Goal: Information Seeking & Learning: Learn about a topic

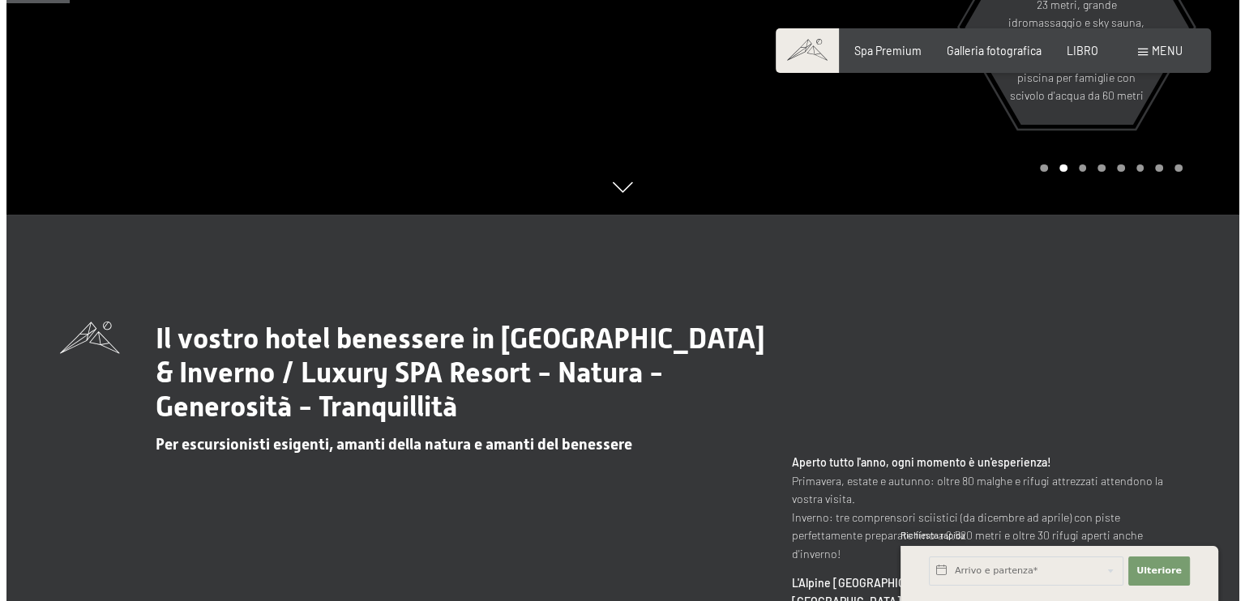
scroll to position [405, 0]
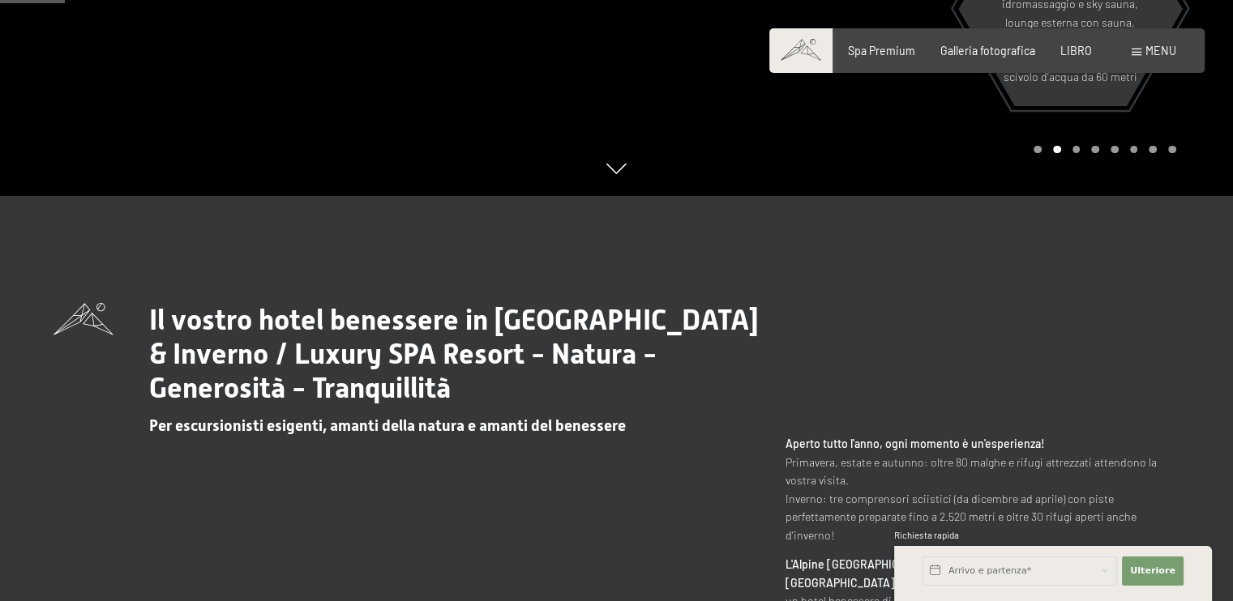
click at [1135, 43] on div "menu" at bounding box center [1153, 51] width 45 height 16
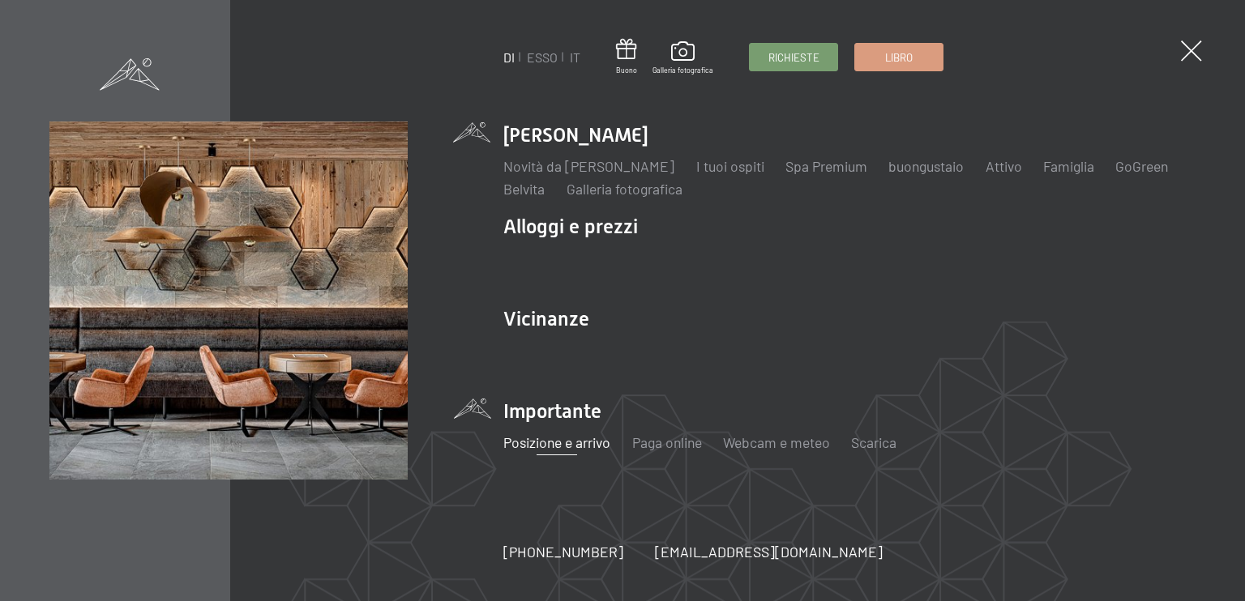
click at [551, 447] on font "Posizione e arrivo" at bounding box center [556, 443] width 107 height 18
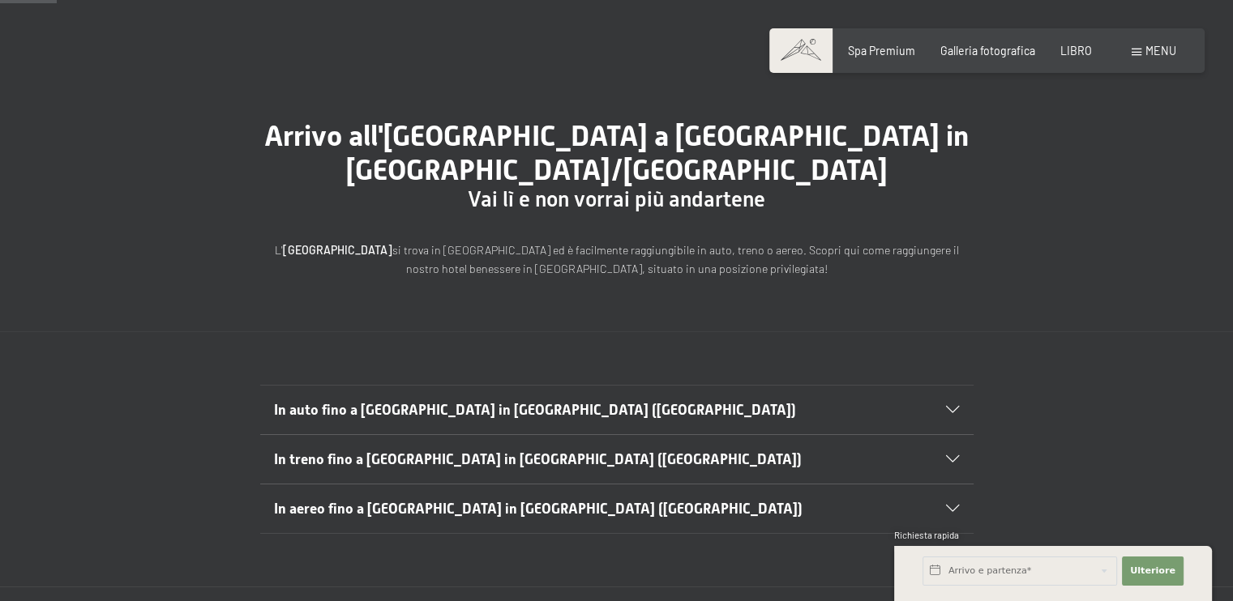
scroll to position [81, 0]
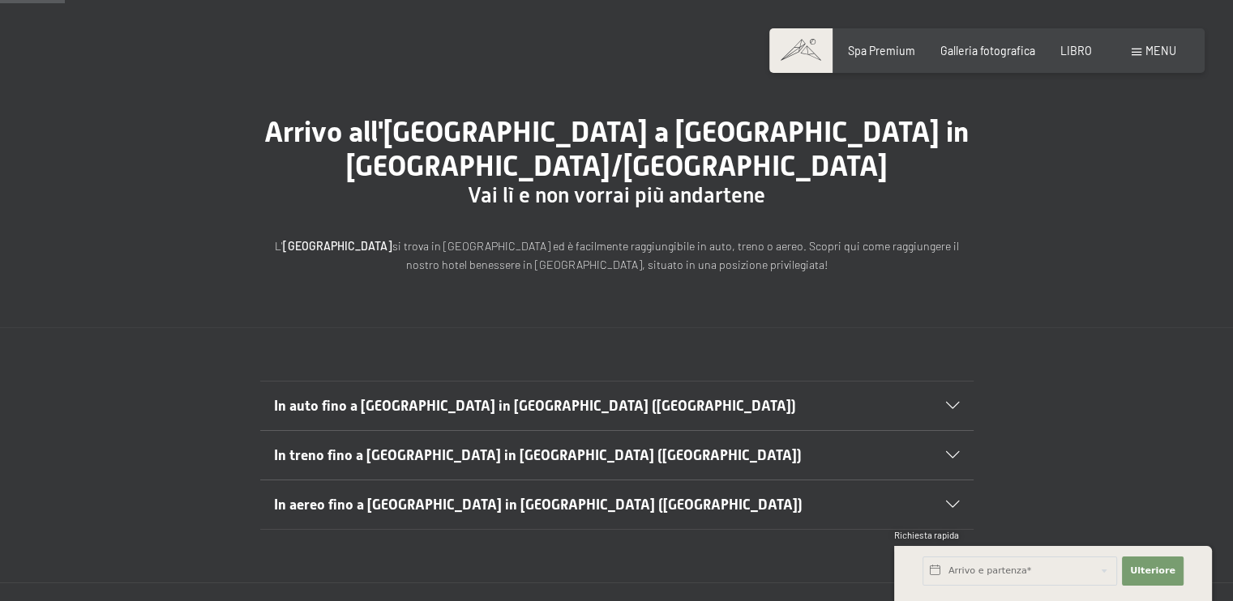
click at [955, 403] on icon at bounding box center [952, 406] width 13 height 7
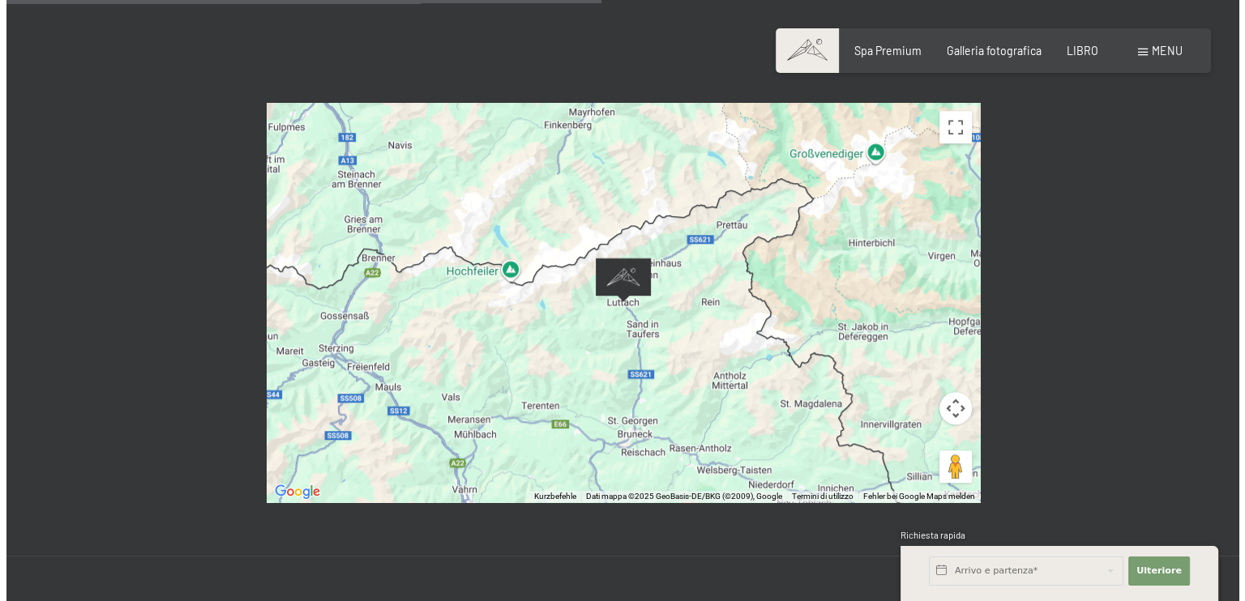
scroll to position [972, 0]
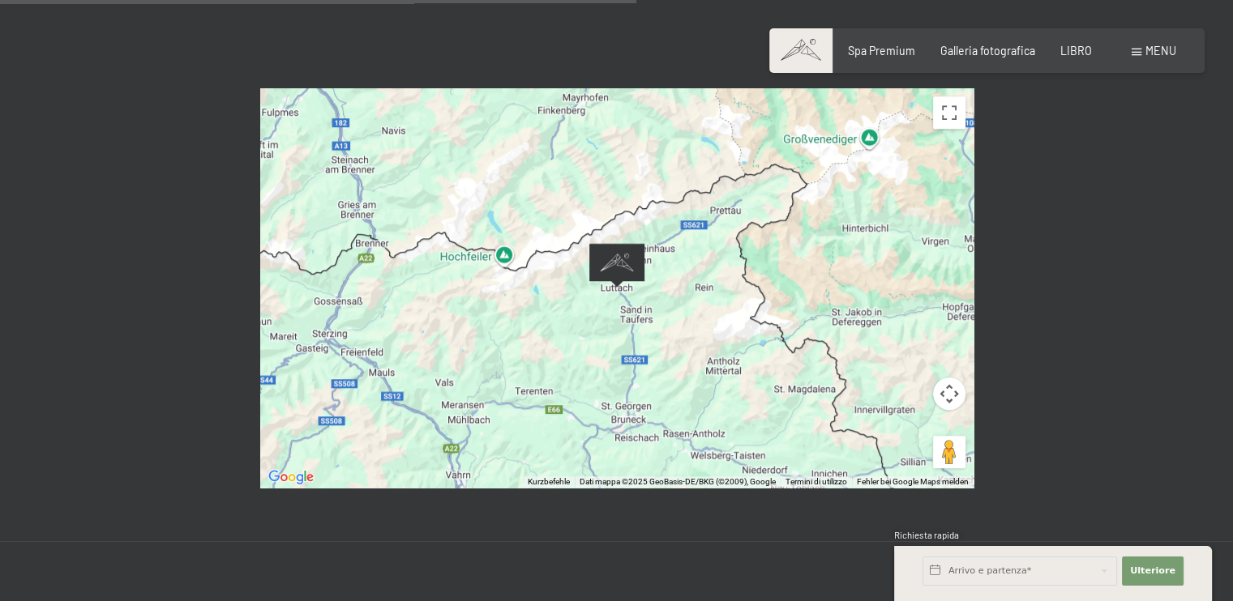
click at [827, 249] on div at bounding box center [616, 288] width 713 height 400
click at [1053, 217] on div "← Nach links → Nach rechts ↑ Nach oben ↓ Nach unten + Heranzoomen - Herauszoome…" at bounding box center [616, 288] width 1233 height 506
click at [1139, 51] on span at bounding box center [1136, 52] width 10 height 7
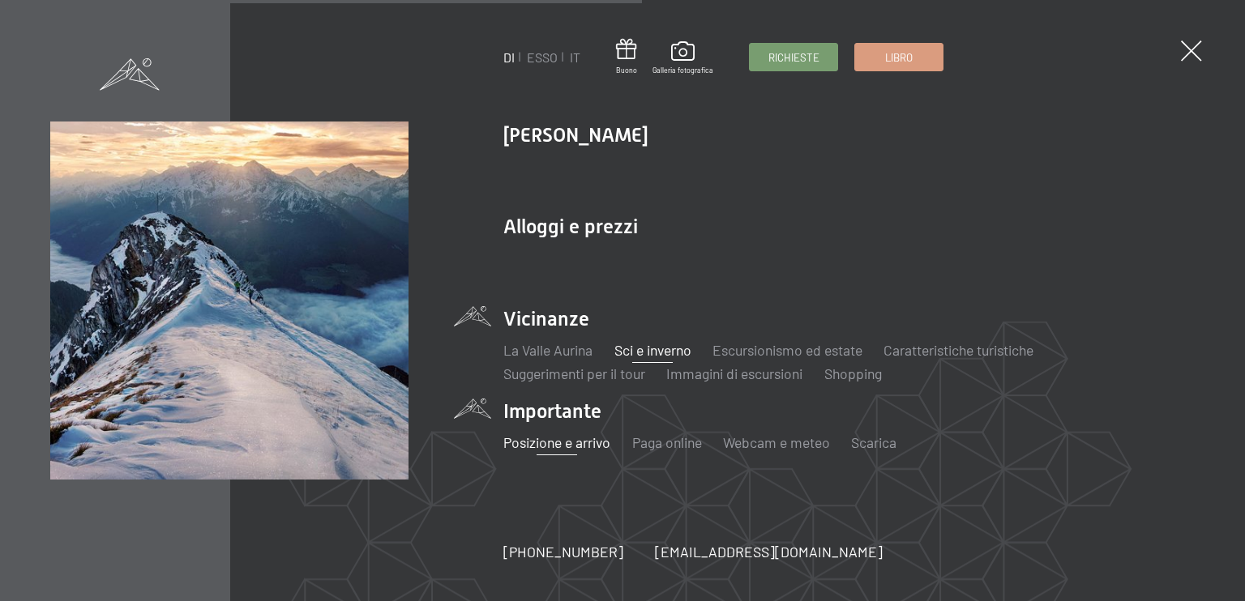
click at [669, 350] on font "Sci e inverno" at bounding box center [651, 350] width 77 height 18
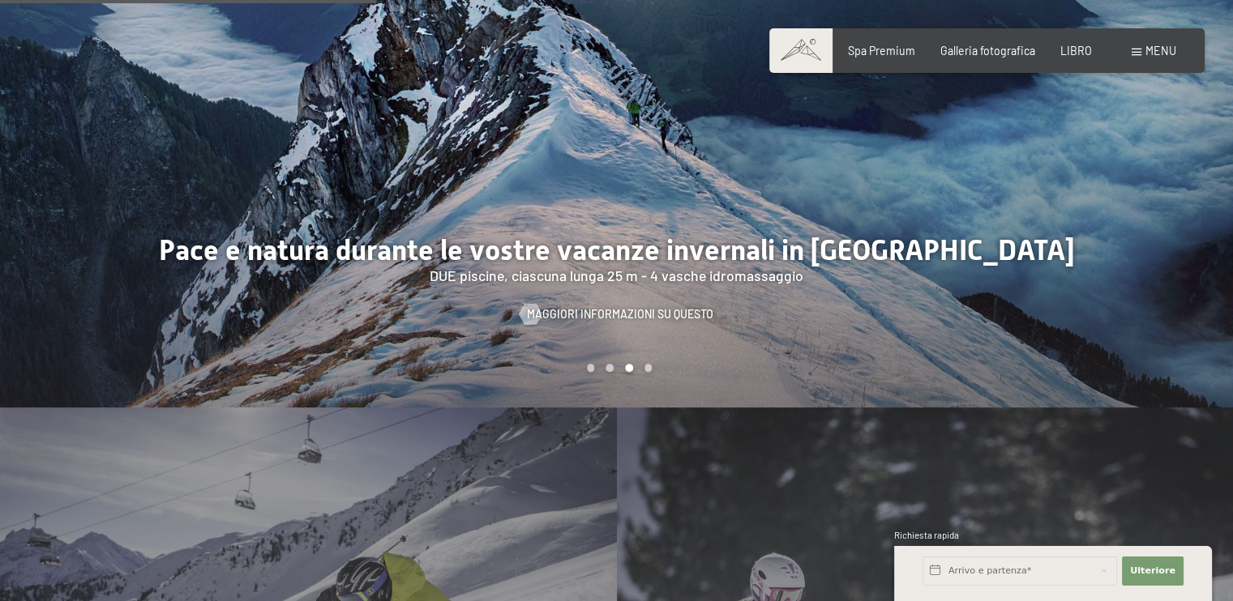
scroll to position [1783, 0]
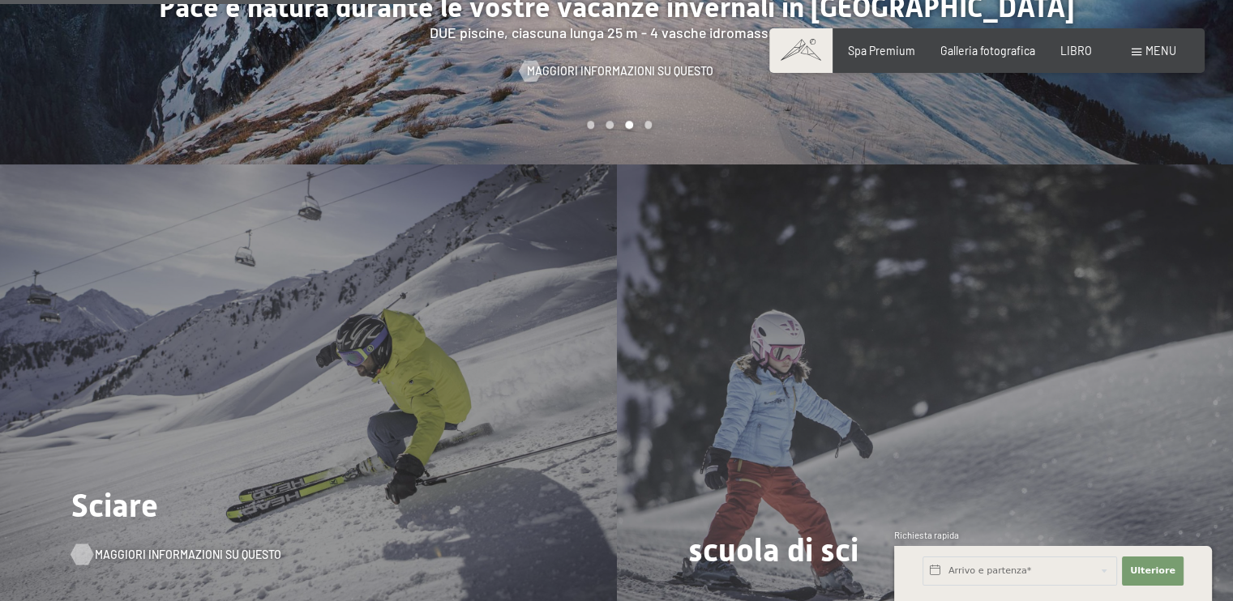
click at [181, 548] on font "Maggiori informazioni su questo" at bounding box center [188, 555] width 186 height 14
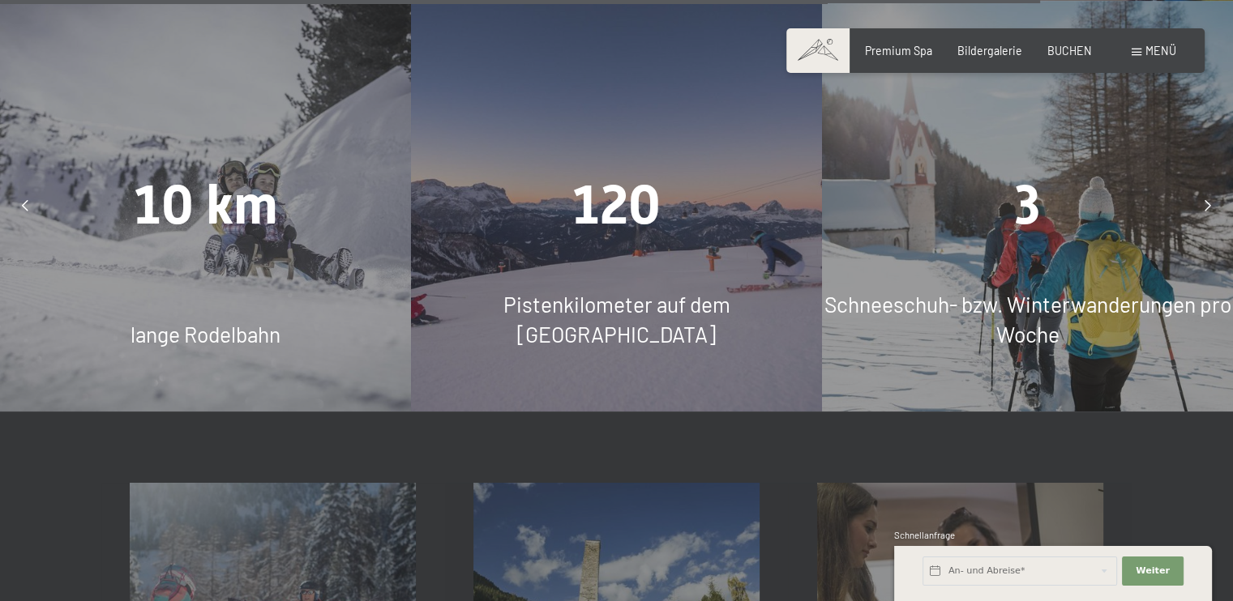
scroll to position [4376, 0]
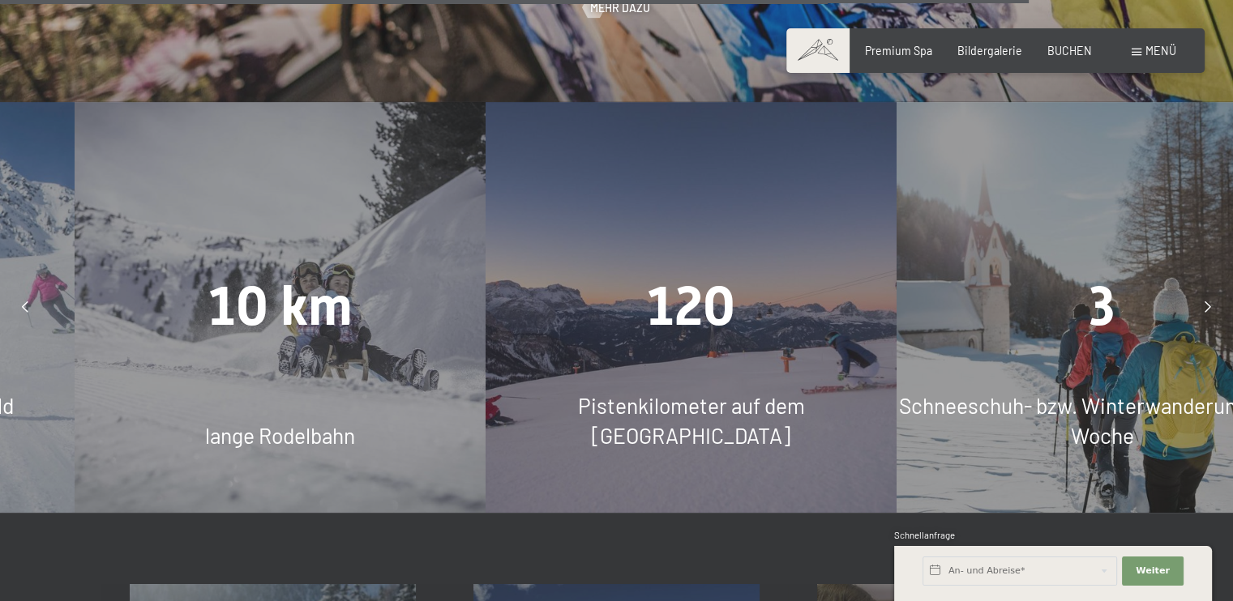
drag, startPoint x: 716, startPoint y: 362, endPoint x: 790, endPoint y: 372, distance: 75.2
click at [790, 393] on span "Pistenkilometer auf dem Kronplatz" at bounding box center [691, 420] width 227 height 55
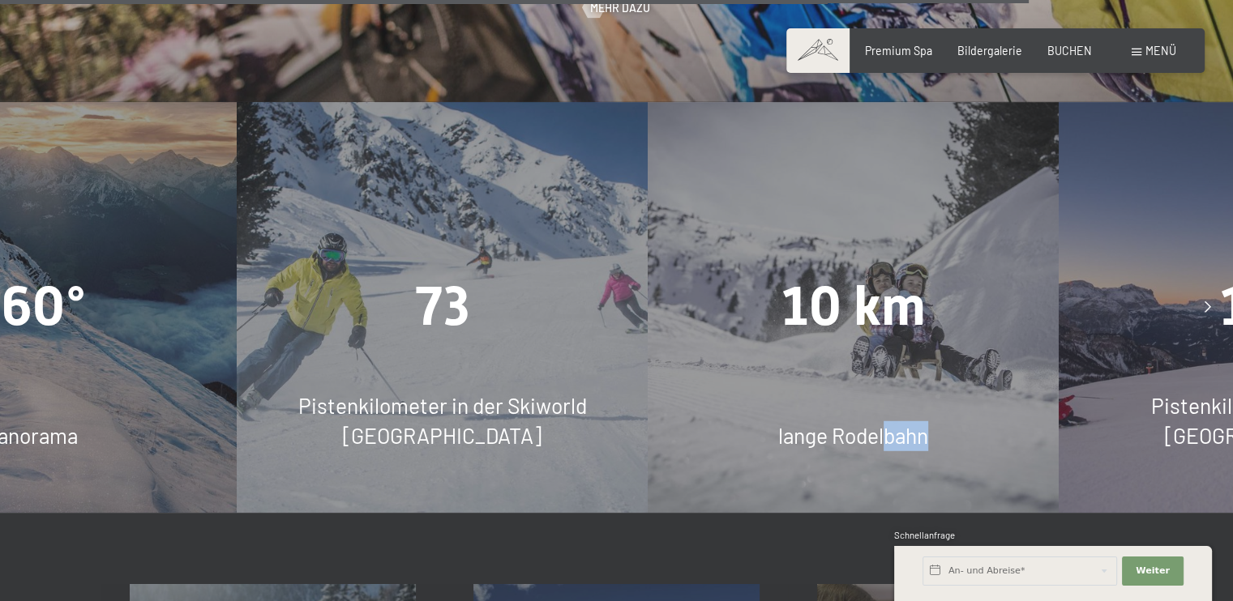
drag, startPoint x: 647, startPoint y: 330, endPoint x: 888, endPoint y: 353, distance: 241.8
click at [887, 353] on div "10 km lange Rodelbahn" at bounding box center [852, 307] width 411 height 411
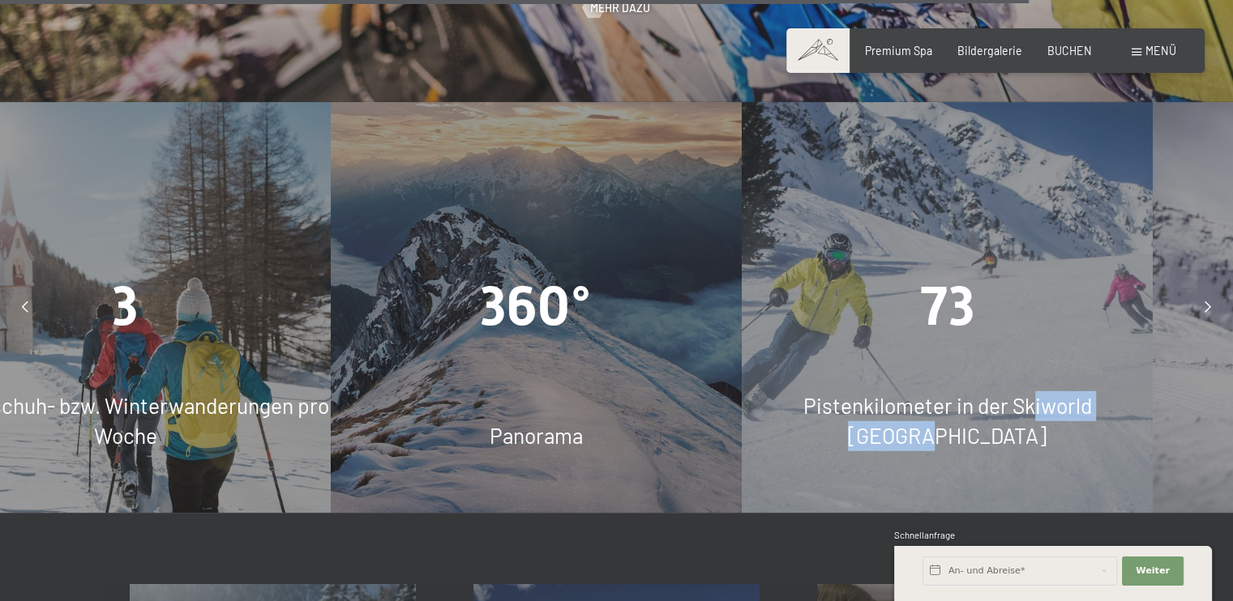
drag, startPoint x: 656, startPoint y: 318, endPoint x: 989, endPoint y: 353, distance: 335.8
click at [989, 353] on div "73 Pistenkilometer in der Skiworld Ahrntal" at bounding box center [946, 307] width 411 height 411
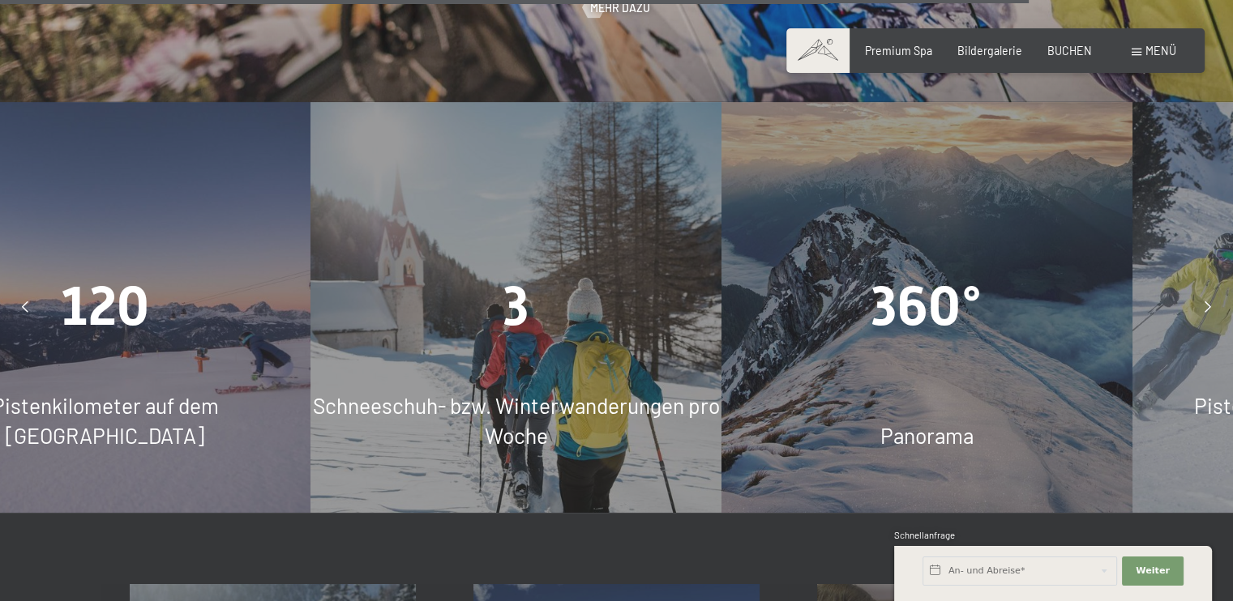
drag, startPoint x: 648, startPoint y: 321, endPoint x: 984, endPoint y: 343, distance: 336.2
click at [972, 345] on div "360° Panorama" at bounding box center [926, 307] width 411 height 411
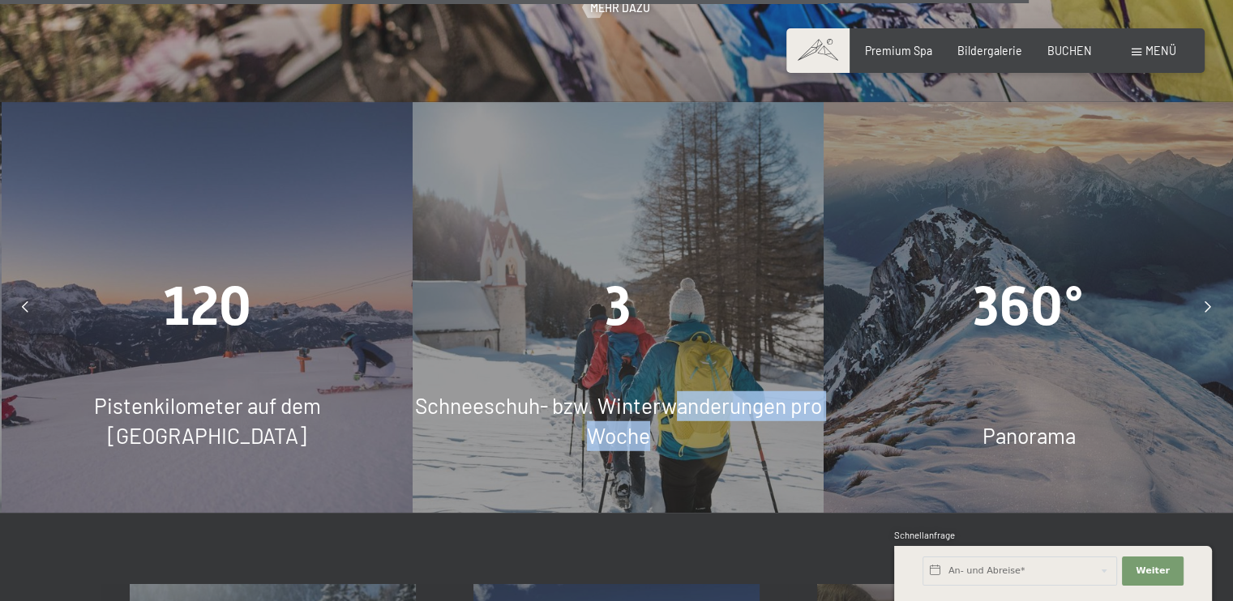
drag, startPoint x: 647, startPoint y: 300, endPoint x: 982, endPoint y: 342, distance: 338.1
click at [823, 342] on div "3 Schneeschuh- bzw. Winterwanderungen pro Woche" at bounding box center [617, 307] width 411 height 411
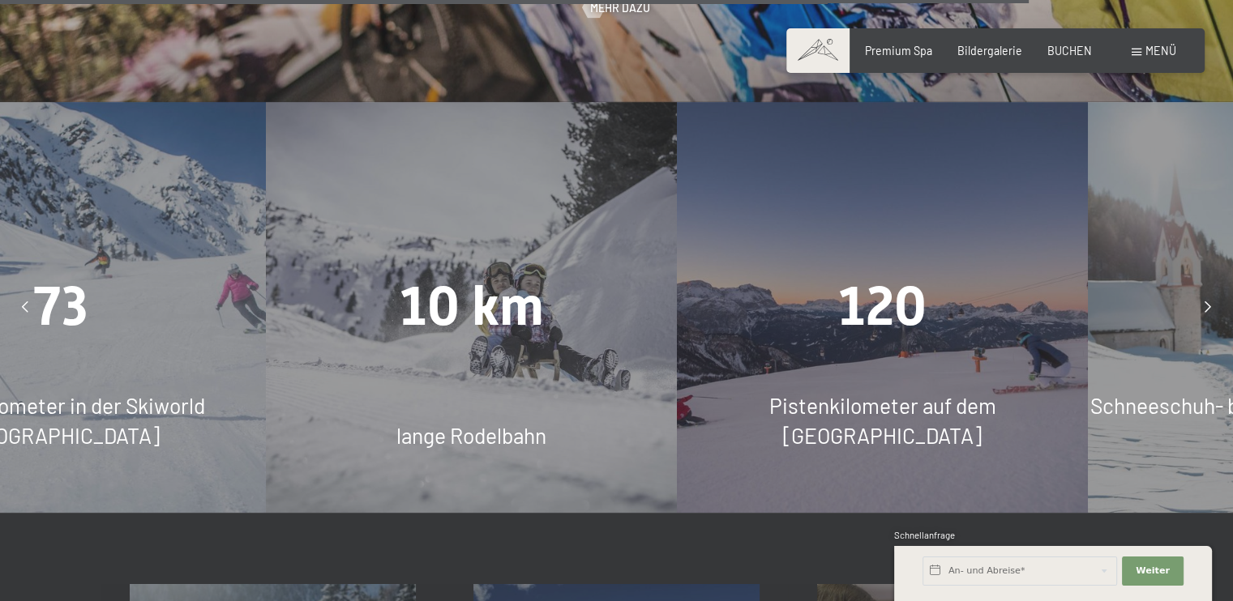
drag, startPoint x: 558, startPoint y: 297, endPoint x: 877, endPoint y: 342, distance: 321.6
click at [855, 342] on div "120 Pistenkilometer auf dem Kronplatz" at bounding box center [882, 307] width 411 height 411
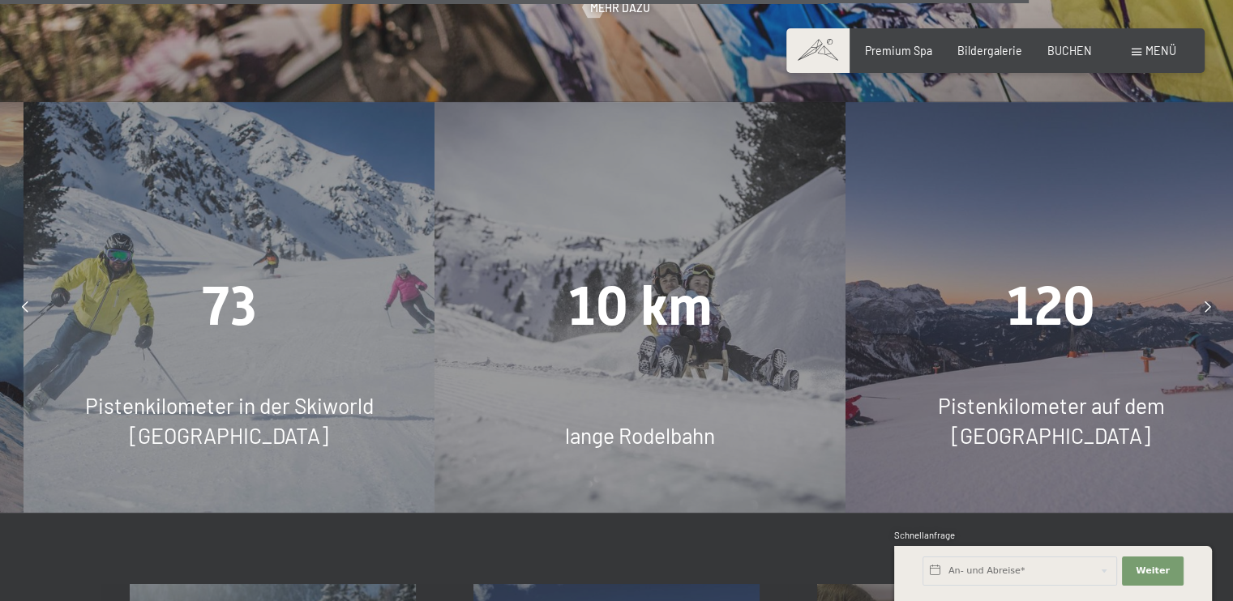
drag, startPoint x: 531, startPoint y: 303, endPoint x: 789, endPoint y: 327, distance: 258.8
click at [789, 327] on div "10 km lange Rodelbahn" at bounding box center [639, 307] width 411 height 411
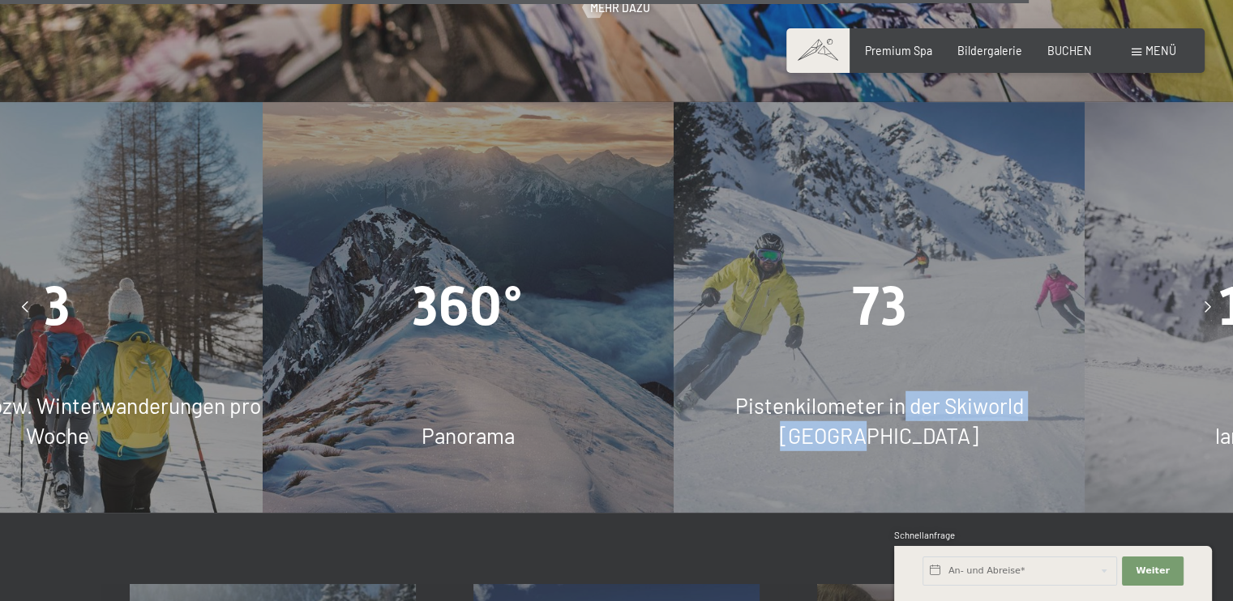
drag, startPoint x: 596, startPoint y: 308, endPoint x: 973, endPoint y: 353, distance: 379.5
click at [972, 353] on div "73 Pistenkilometer in der Skiworld Ahrntal" at bounding box center [878, 307] width 411 height 411
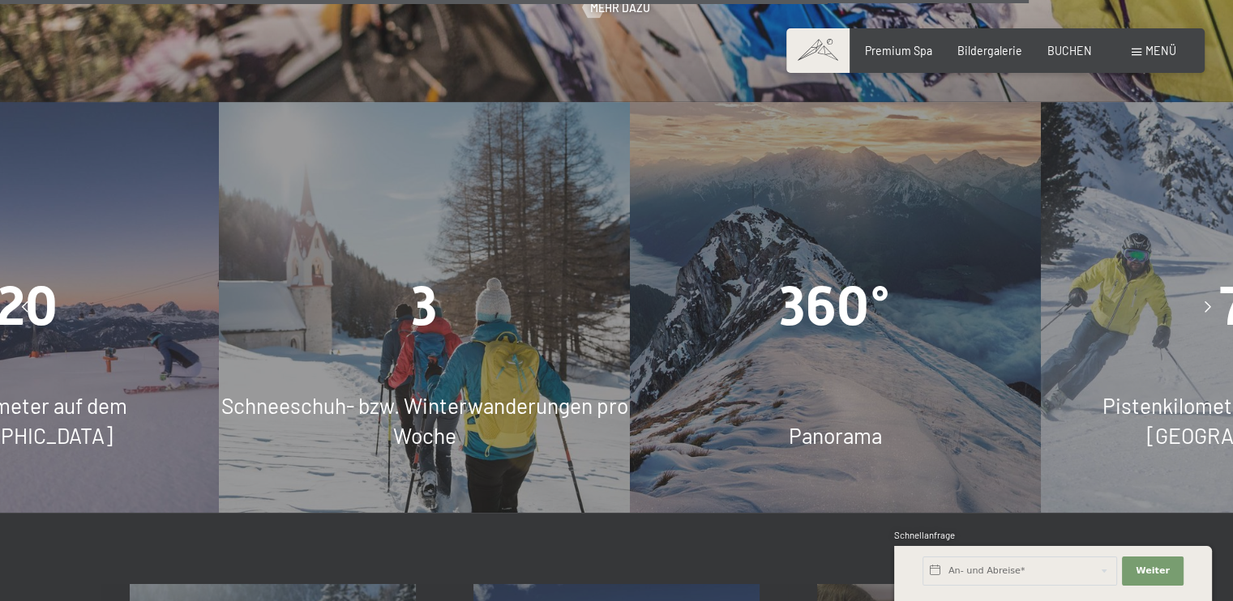
drag, startPoint x: 515, startPoint y: 301, endPoint x: 849, endPoint y: 337, distance: 335.9
click at [831, 336] on div "360° Panorama" at bounding box center [835, 307] width 411 height 411
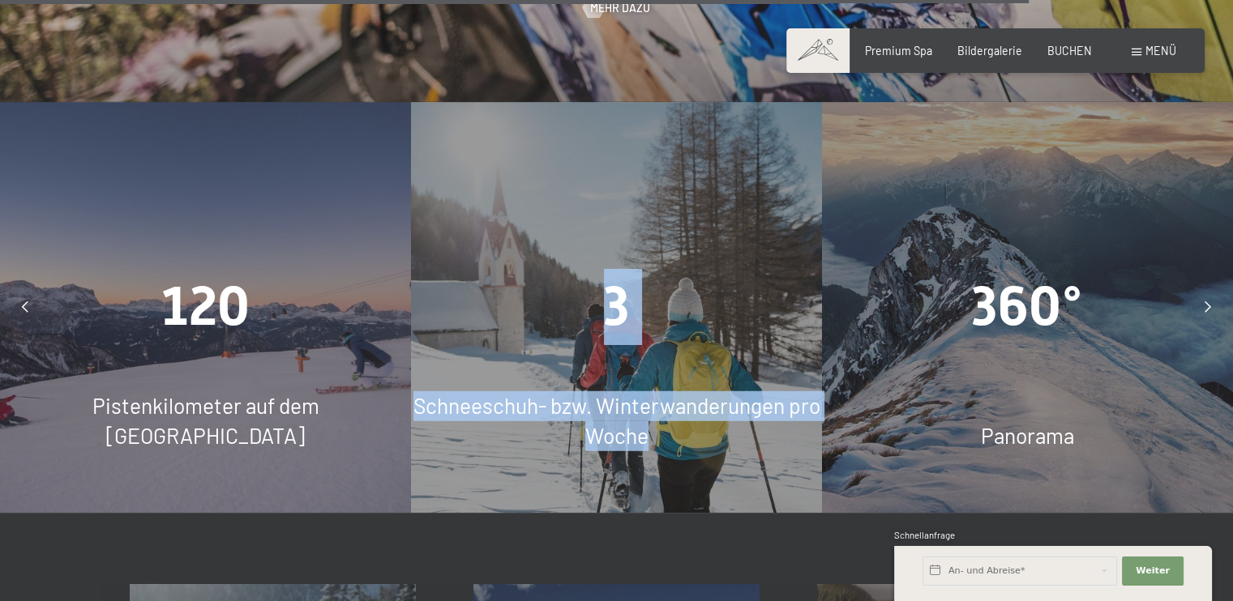
drag, startPoint x: 457, startPoint y: 273, endPoint x: 760, endPoint y: 314, distance: 305.8
click at [719, 314] on div "3 Schneeschuh- bzw. Winterwanderungen pro Woche" at bounding box center [616, 307] width 411 height 411
